Goal: Transaction & Acquisition: Purchase product/service

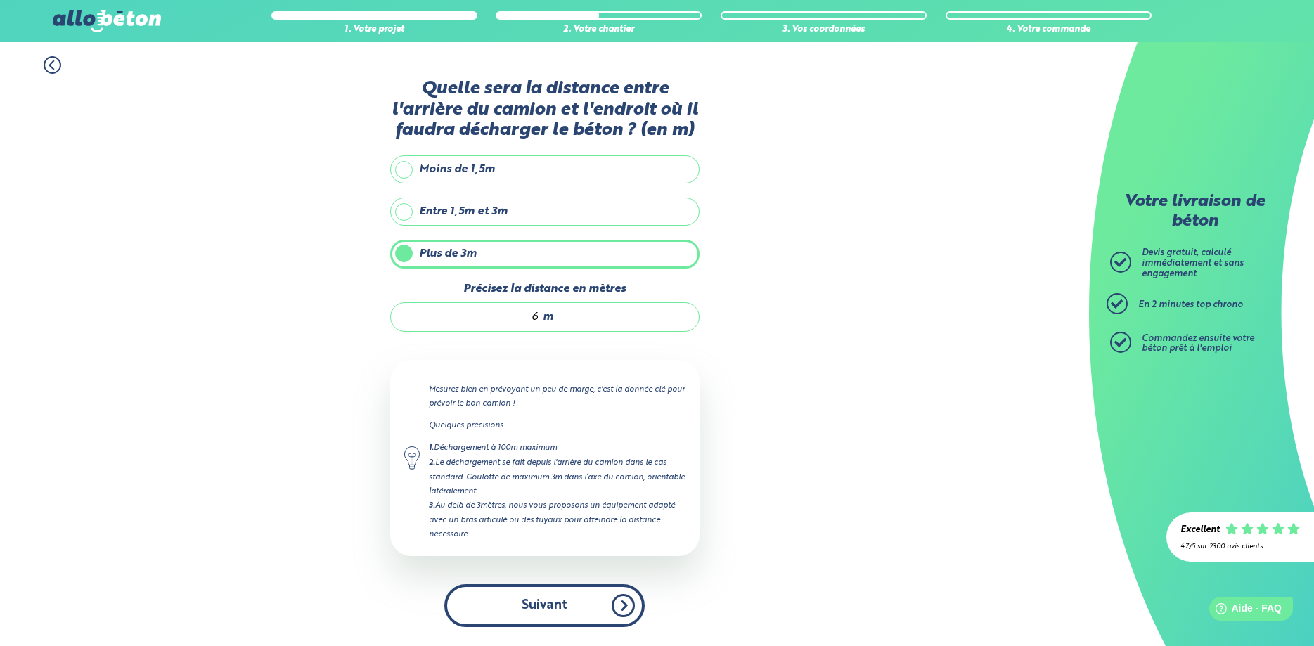
click at [567, 601] on button "Suivant" at bounding box center [544, 605] width 200 height 43
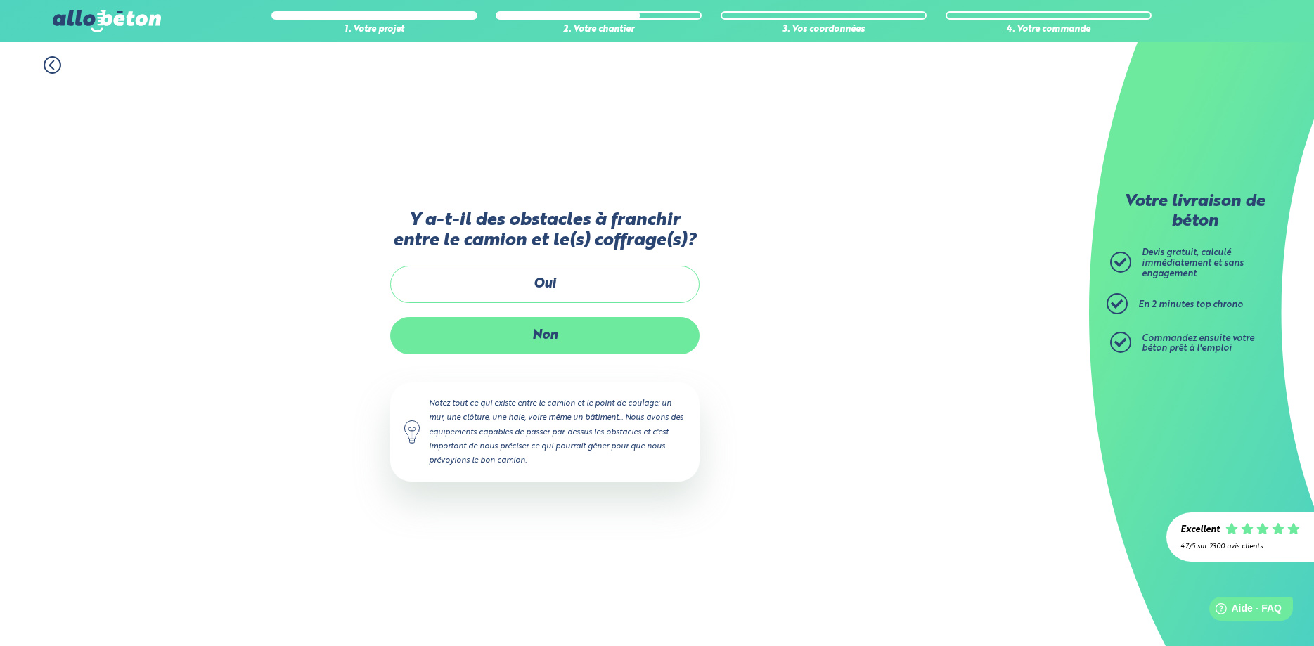
click at [546, 339] on label "Non" at bounding box center [544, 335] width 309 height 37
click at [0, 0] on input "Non" at bounding box center [0, 0] width 0 height 0
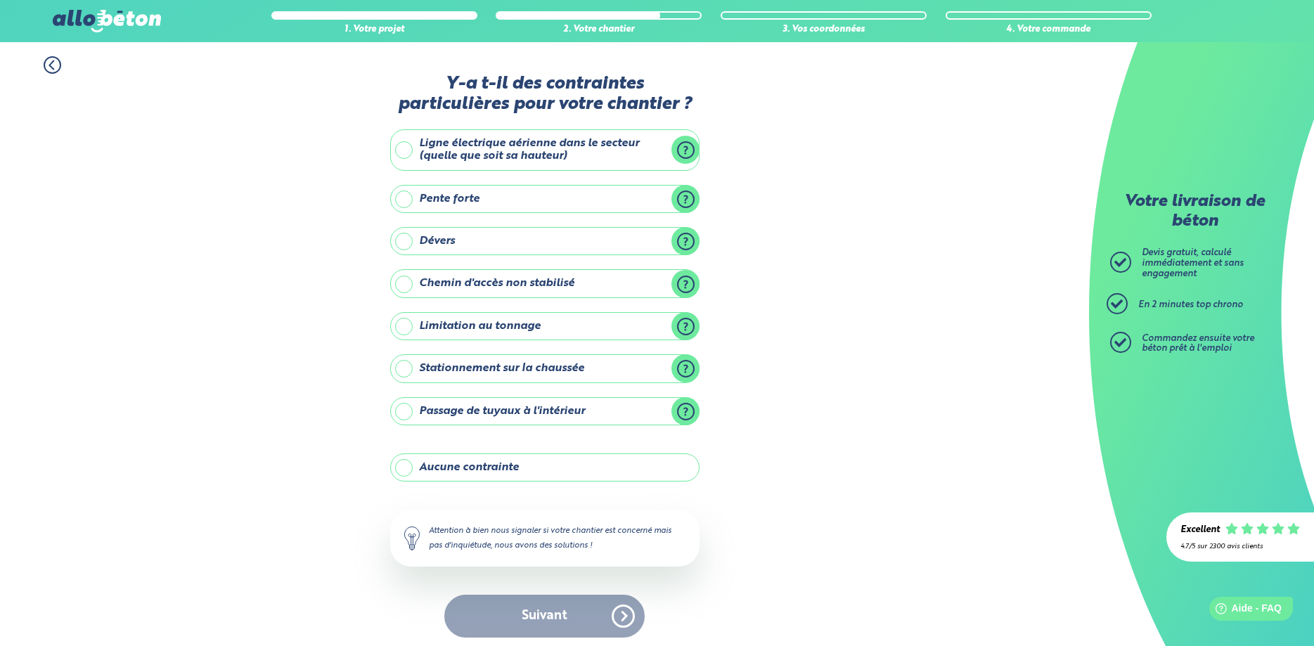
click at [472, 474] on label "Aucune contrainte" at bounding box center [544, 467] width 309 height 28
click at [0, 0] on input "Aucune contrainte" at bounding box center [0, 0] width 0 height 0
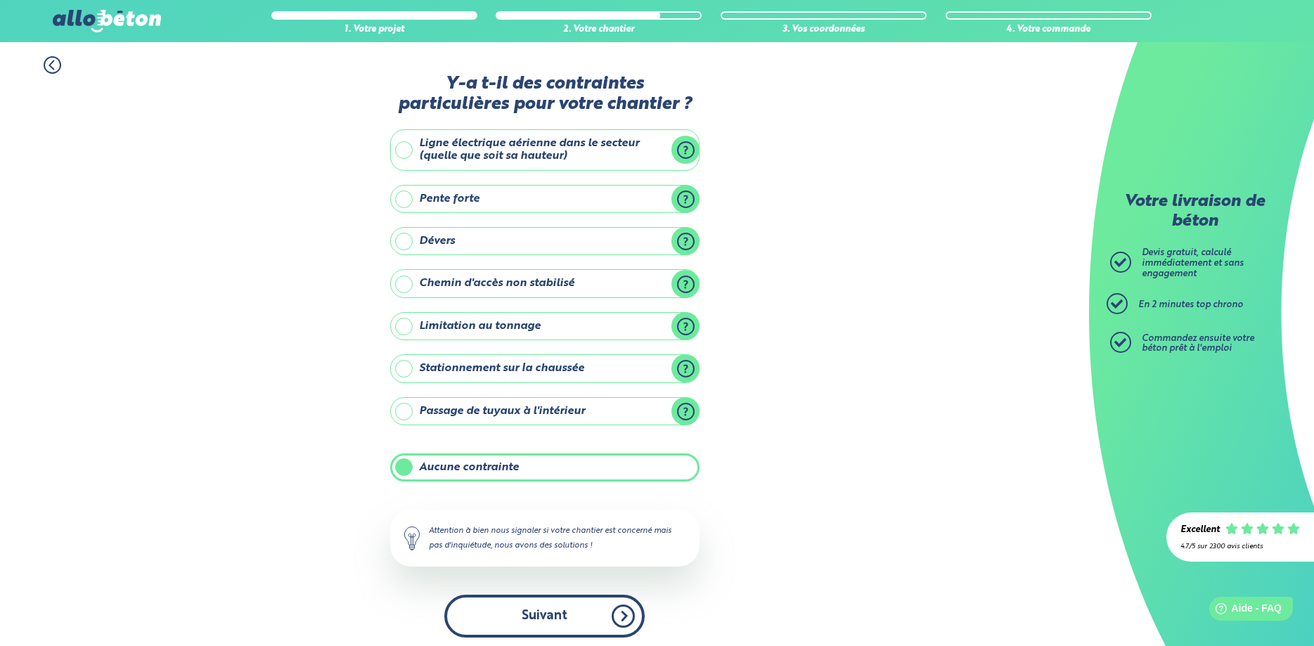
click at [542, 607] on button "Suivant" at bounding box center [544, 616] width 200 height 43
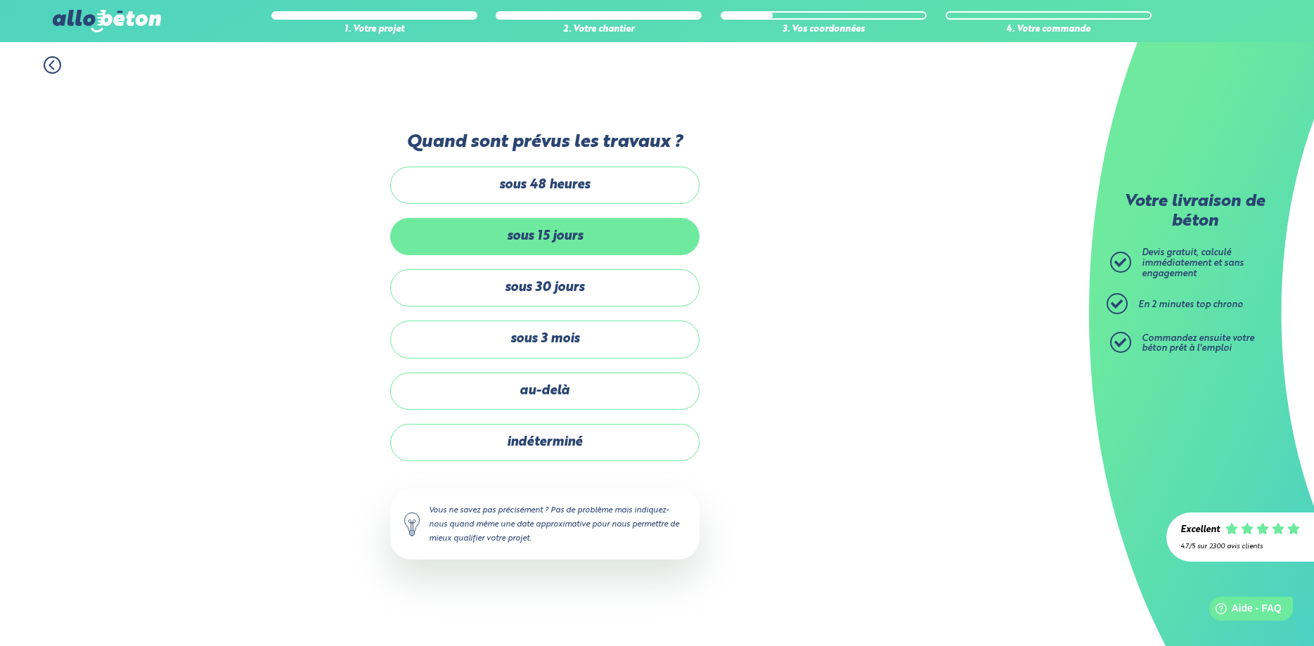
click at [564, 237] on label "sous 15 jours" at bounding box center [544, 236] width 309 height 37
click at [0, 0] on input "sous 15 jours" at bounding box center [0, 0] width 0 height 0
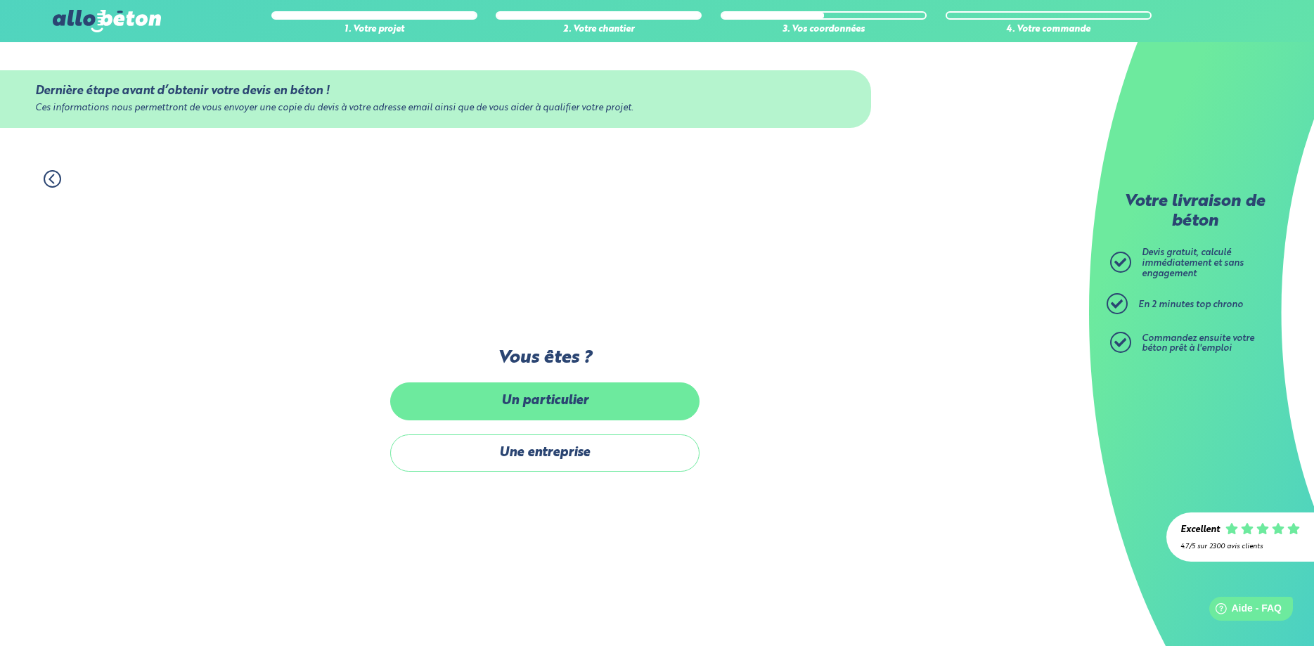
click at [580, 399] on label "Un particulier" at bounding box center [544, 400] width 309 height 37
click at [0, 0] on input "Un particulier" at bounding box center [0, 0] width 0 height 0
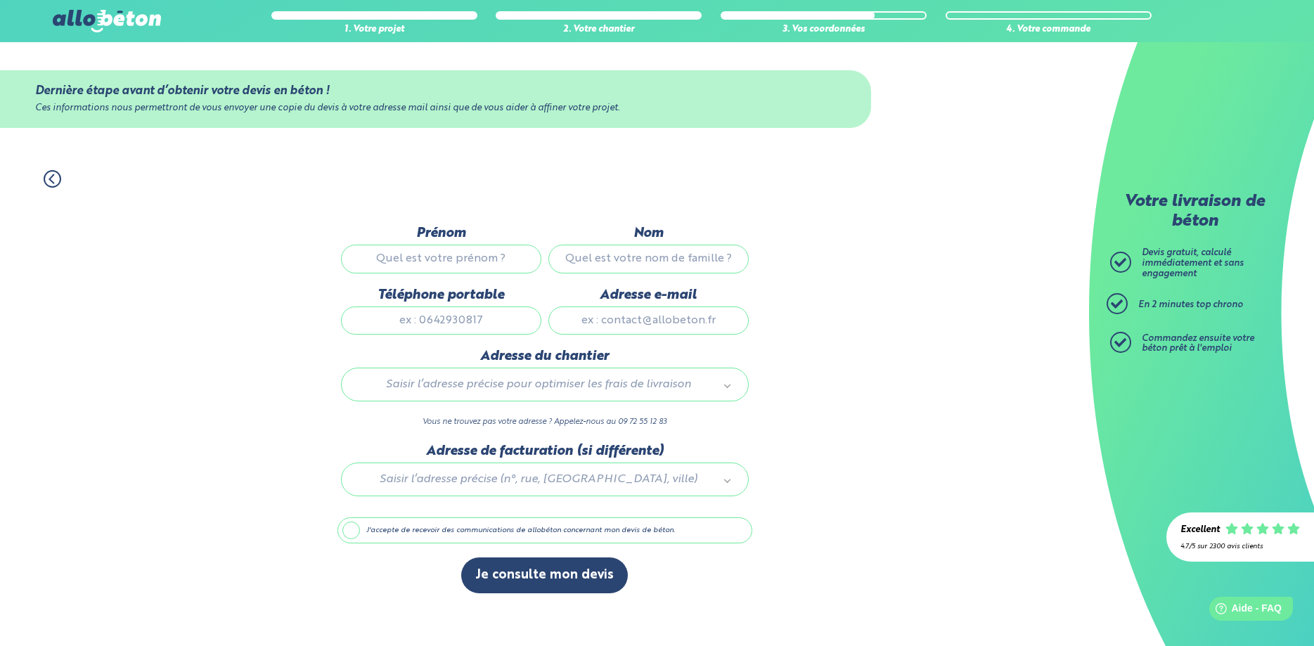
click at [446, 249] on input "Prénom" at bounding box center [441, 259] width 200 height 28
type input "[PERSON_NAME]"
click at [609, 255] on input "Nom" at bounding box center [648, 259] width 200 height 28
type input "FREYSSENGE"
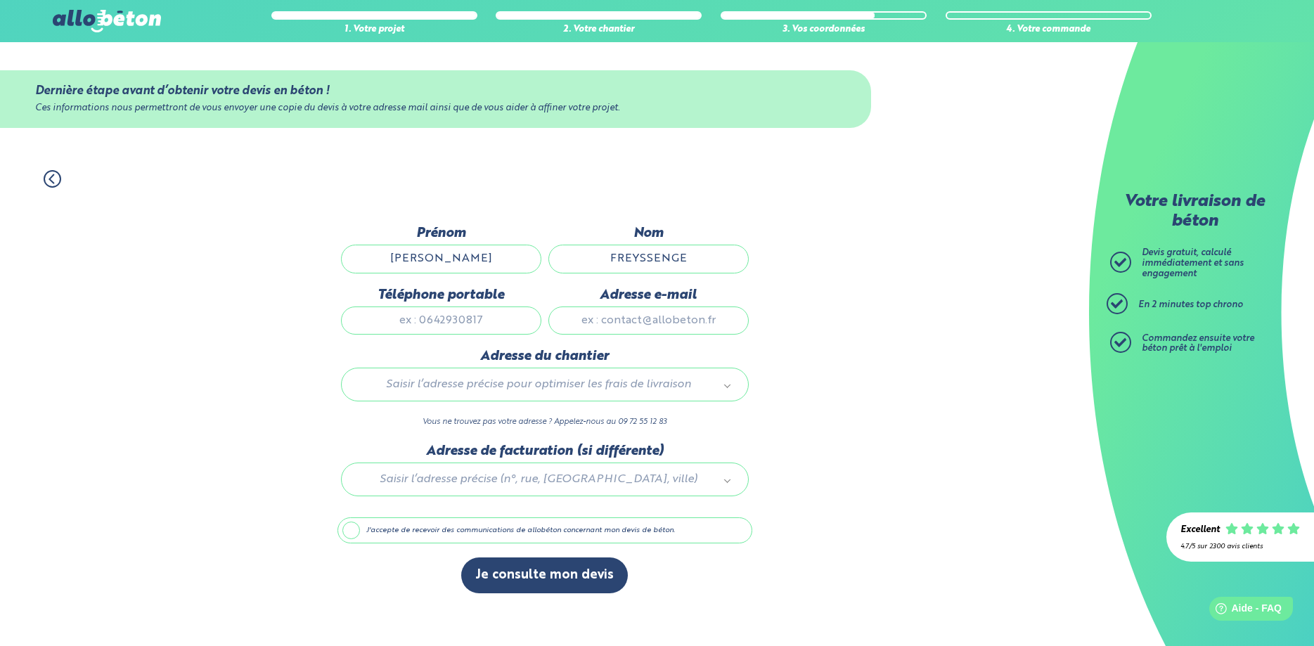
click at [439, 318] on input "Téléphone portable" at bounding box center [441, 321] width 200 height 28
type input "0615781556"
click at [607, 320] on input "Adresse e-mail" at bounding box center [648, 321] width 200 height 28
type input "[PERSON_NAME][EMAIL_ADDRESS][DOMAIN_NAME]"
click at [588, 396] on body "09 72 55 12 83 Conseils et Appel Gratuits nos produits le béton prêt à l'emploi…" at bounding box center [657, 323] width 1314 height 646
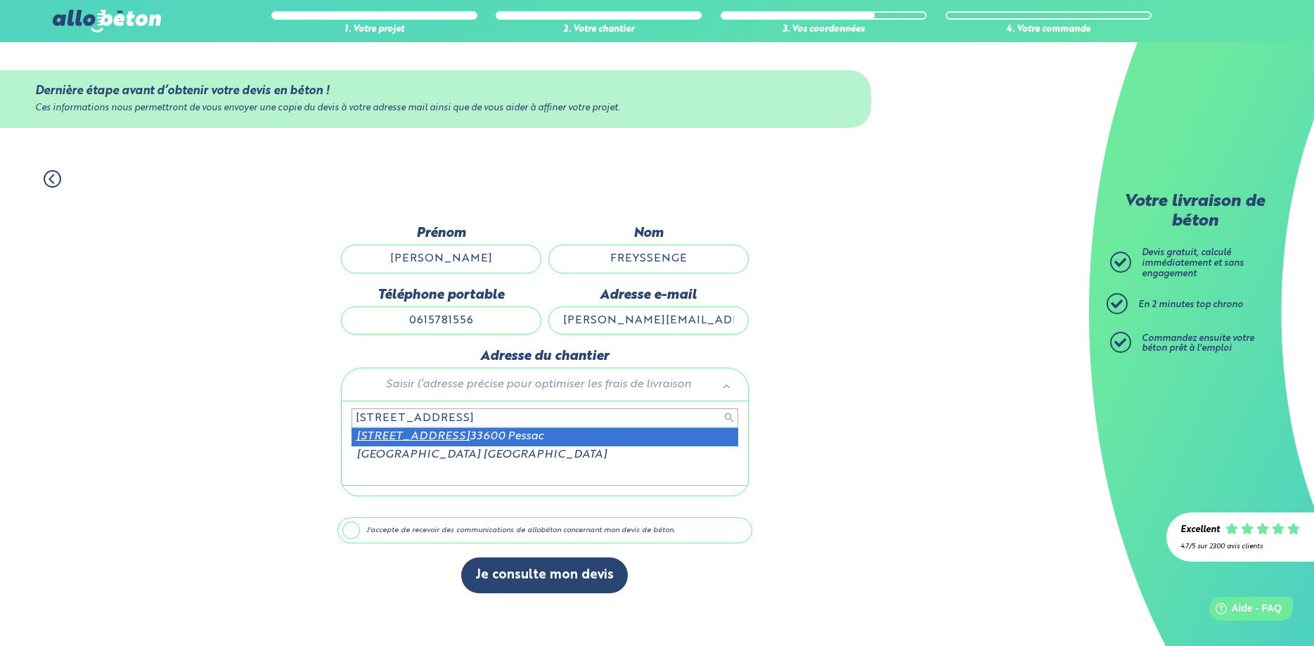
type input "[STREET_ADDRESS]"
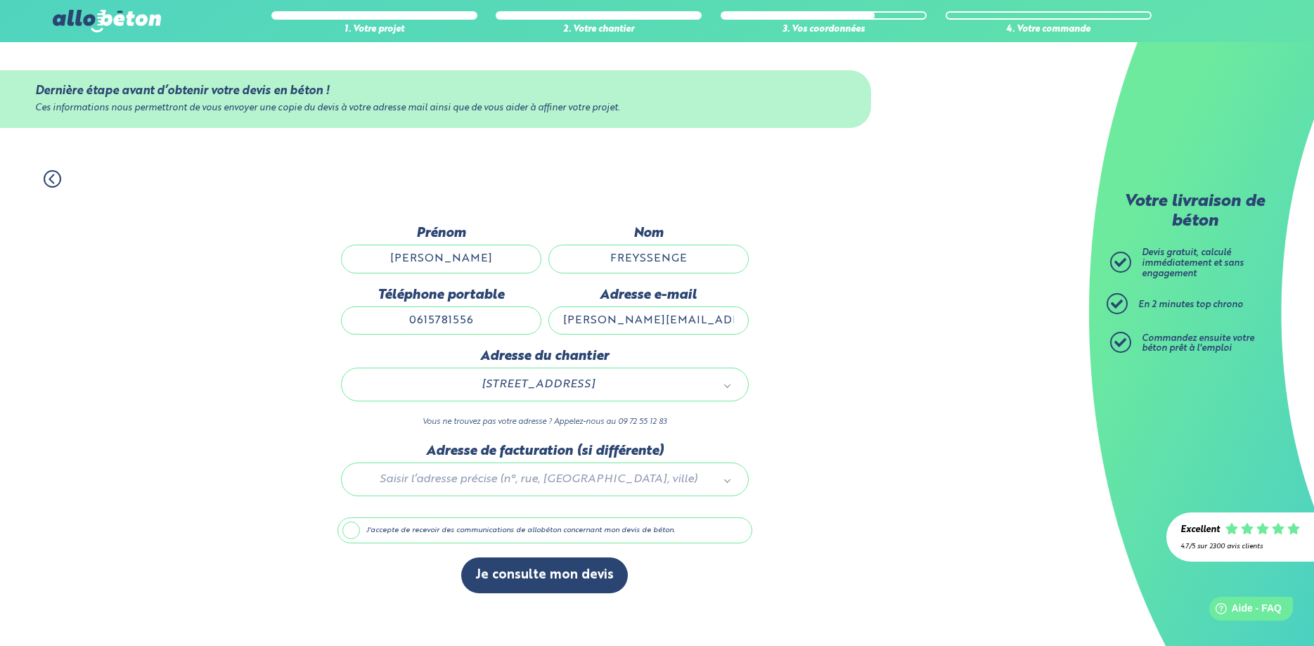
click at [342, 532] on label "J'accepte de recevoir des communications de allobéton concernant mon devis de b…" at bounding box center [544, 530] width 415 height 27
click at [0, 0] on input "J'accepte de recevoir des communications de allobéton concernant mon devis de b…" at bounding box center [0, 0] width 0 height 0
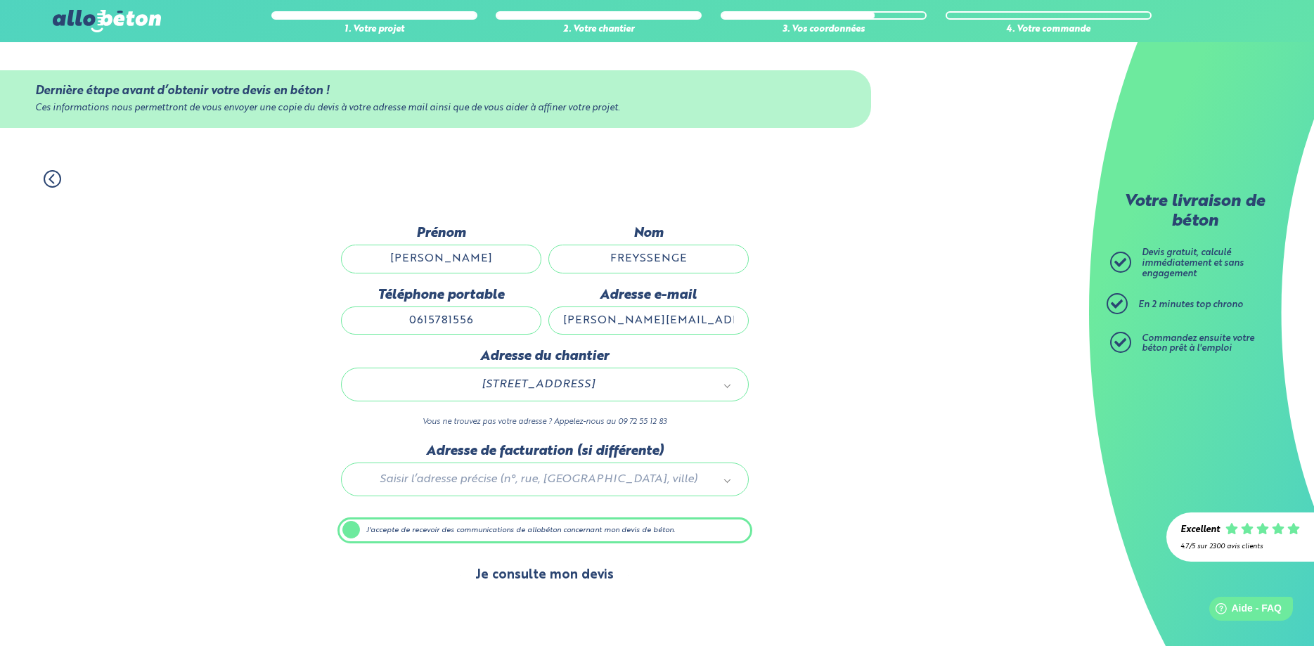
click at [503, 579] on button "Je consulte mon devis" at bounding box center [544, 576] width 167 height 36
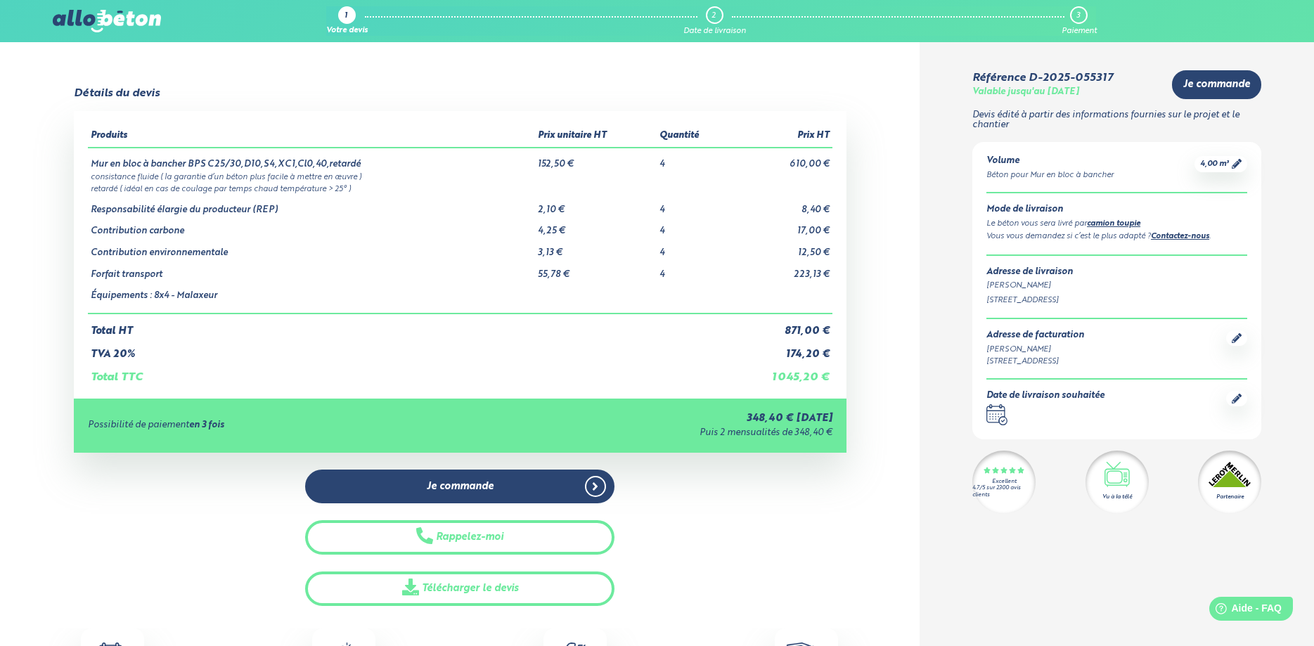
click at [1179, 235] on link "Contactez-nous" at bounding box center [1180, 237] width 58 height 8
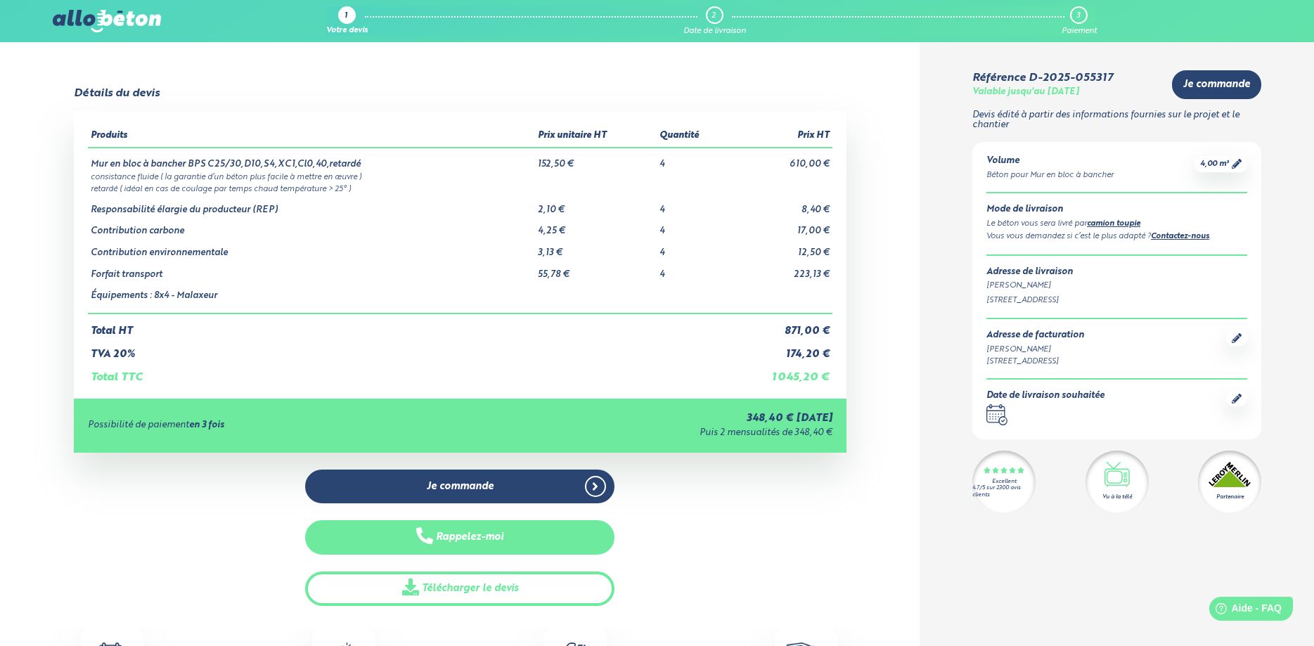
click at [473, 539] on button "Rappelez-moi" at bounding box center [459, 537] width 309 height 34
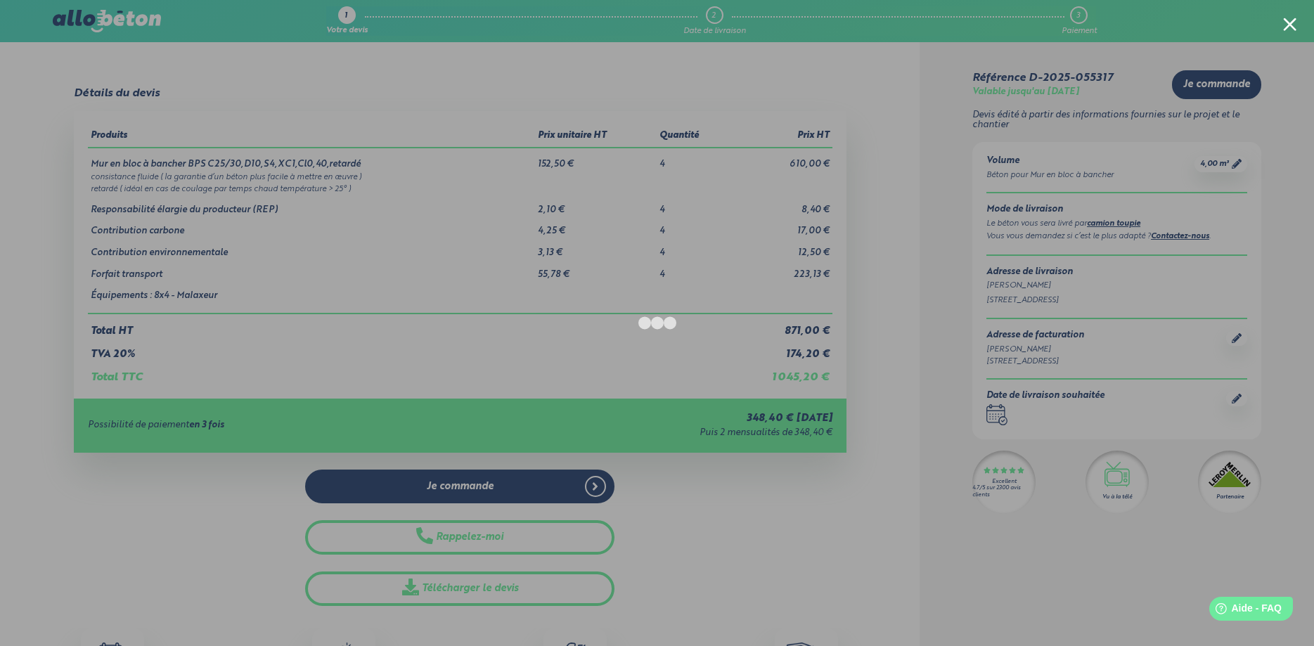
click at [812, 603] on div at bounding box center [657, 323] width 1314 height 646
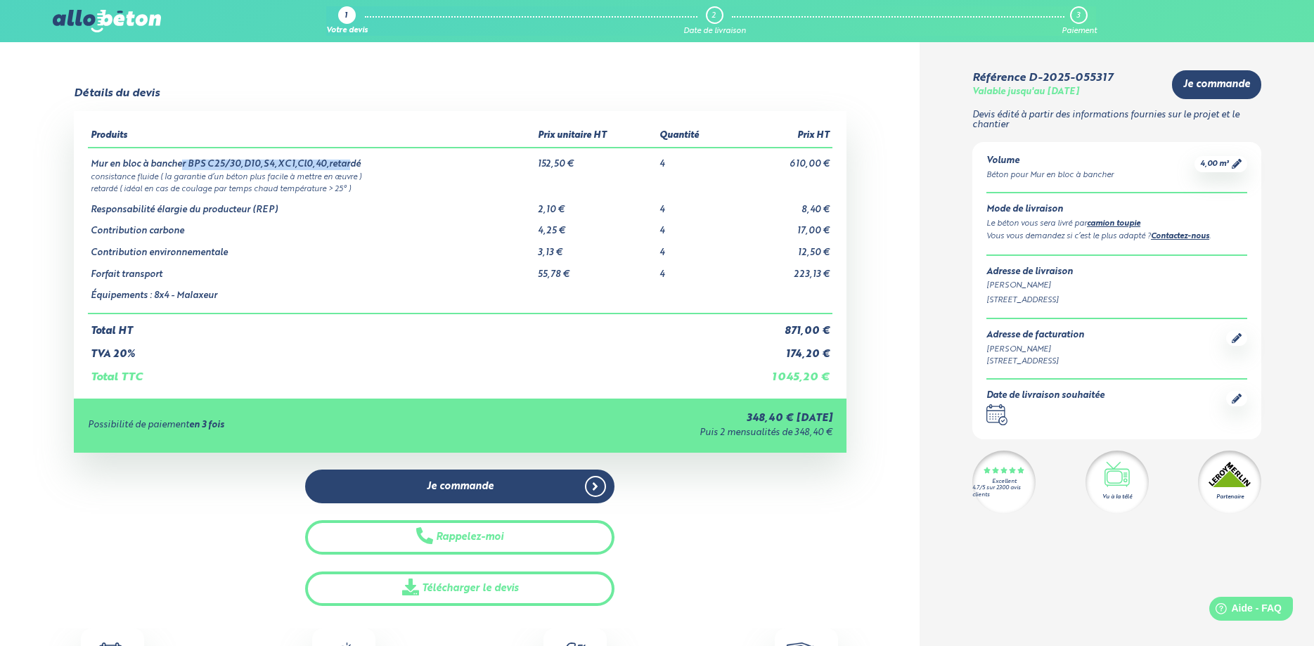
drag, startPoint x: 347, startPoint y: 163, endPoint x: 183, endPoint y: 167, distance: 164.6
click at [183, 167] on td "Mur en bloc à bancher BPS C25/30,D10,S4,XC1,Cl0,40,retardé" at bounding box center [312, 159] width 448 height 22
click at [361, 166] on td "Mur en bloc à bancher BPS C25/30,D10,S4,XC1,Cl0,40,retardé" at bounding box center [312, 159] width 448 height 22
